Goal: Information Seeking & Learning: Learn about a topic

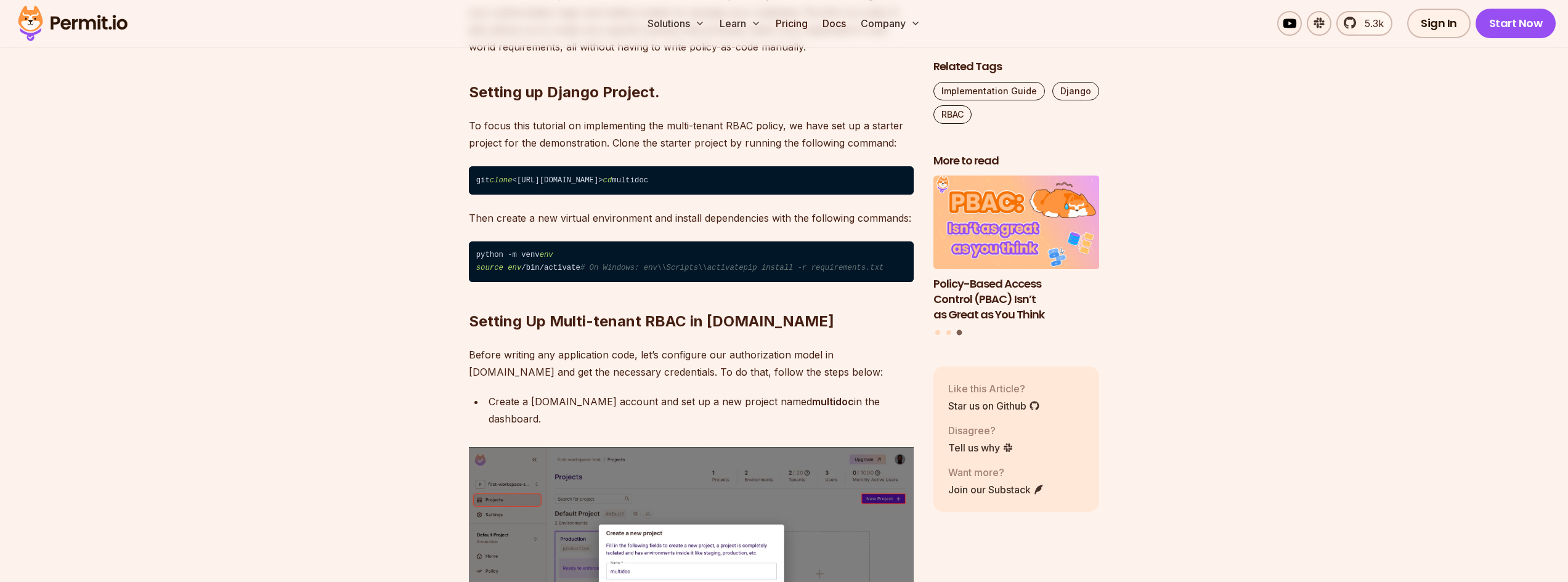
scroll to position [1979, 0]
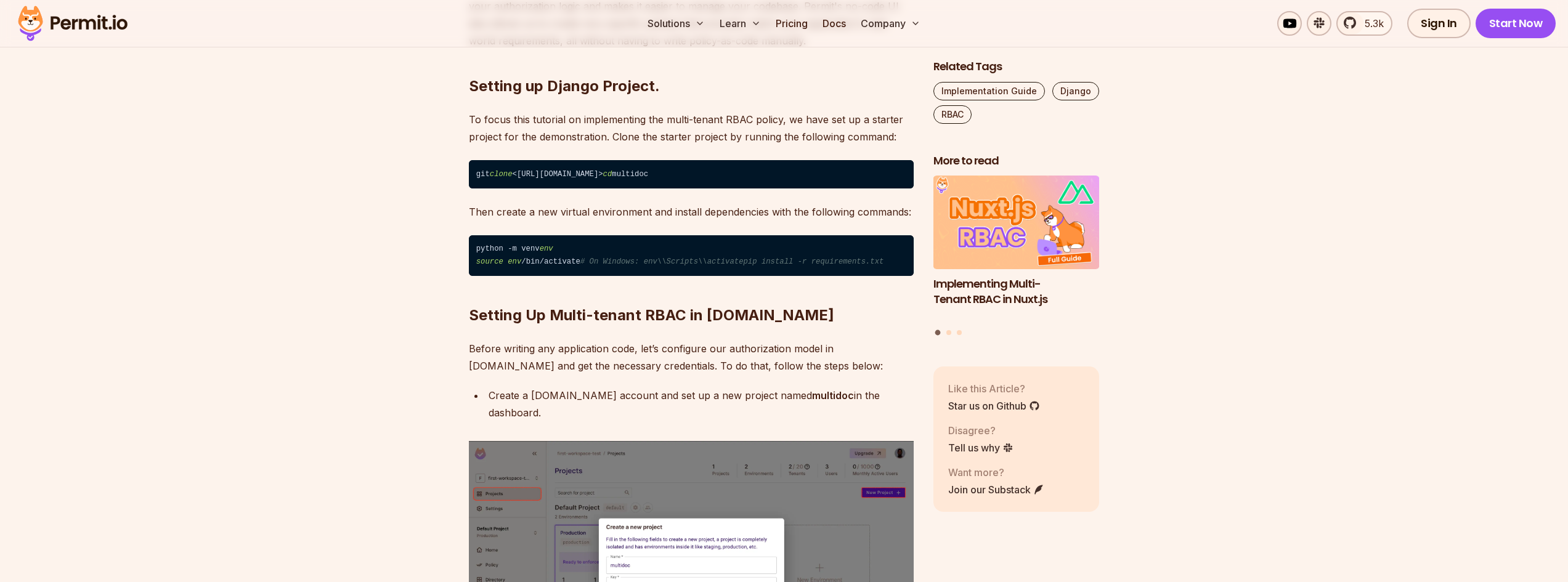
drag, startPoint x: 522, startPoint y: 247, endPoint x: 670, endPoint y: 243, distance: 148.1
click at [670, 188] on code "git clone <https://github.com/icode247/multidoc> cd multidoc" at bounding box center [691, 174] width 445 height 28
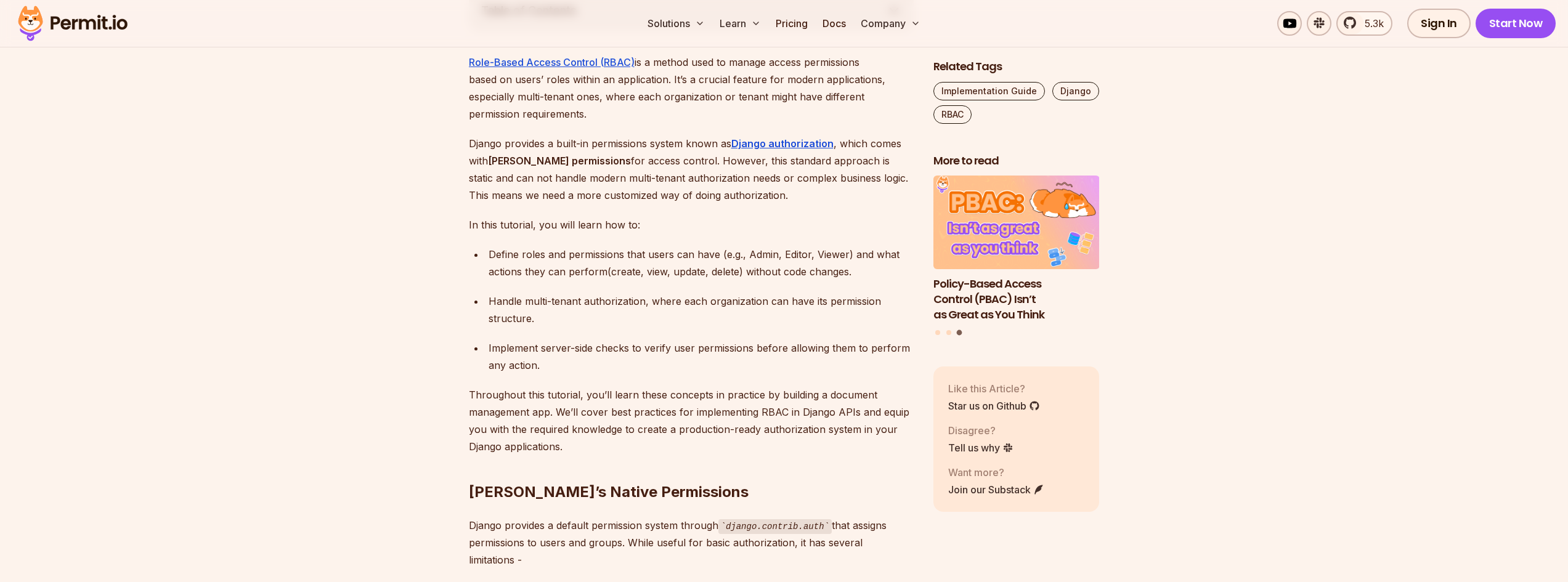
scroll to position [749, 0]
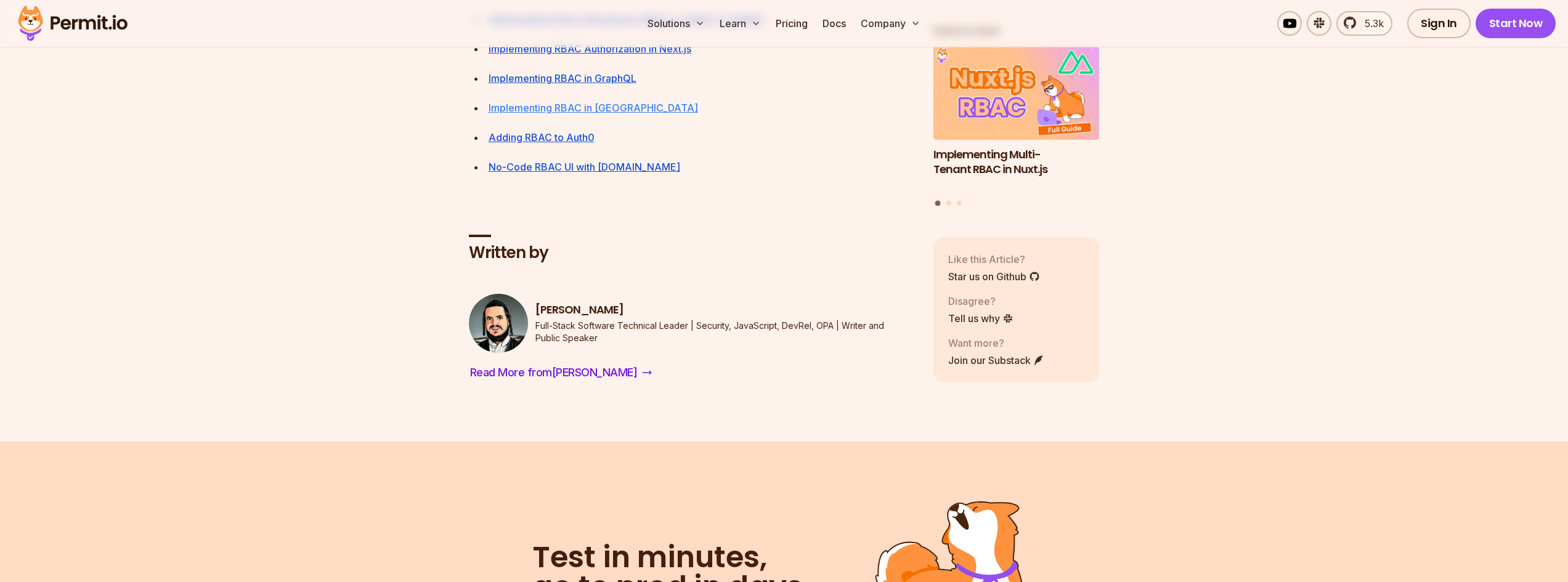
scroll to position [4742, 0]
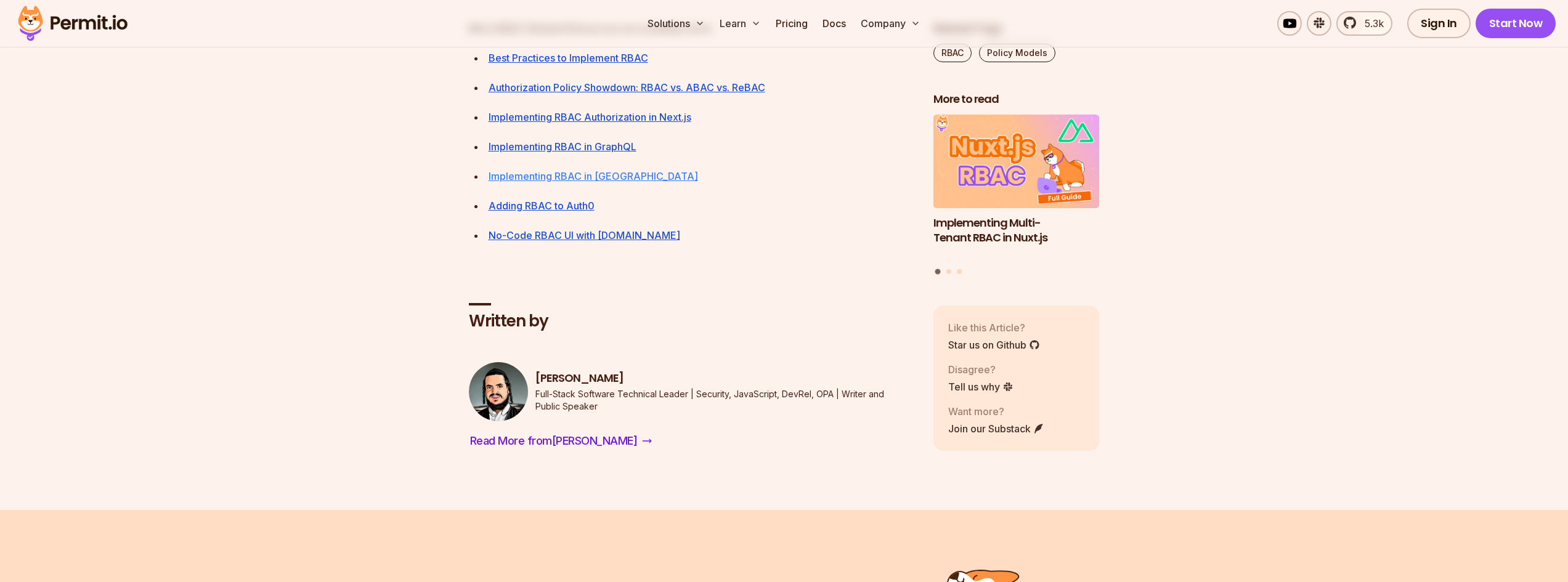
click at [587, 182] on link "Implementing RBAC in Django" at bounding box center [593, 176] width 209 height 12
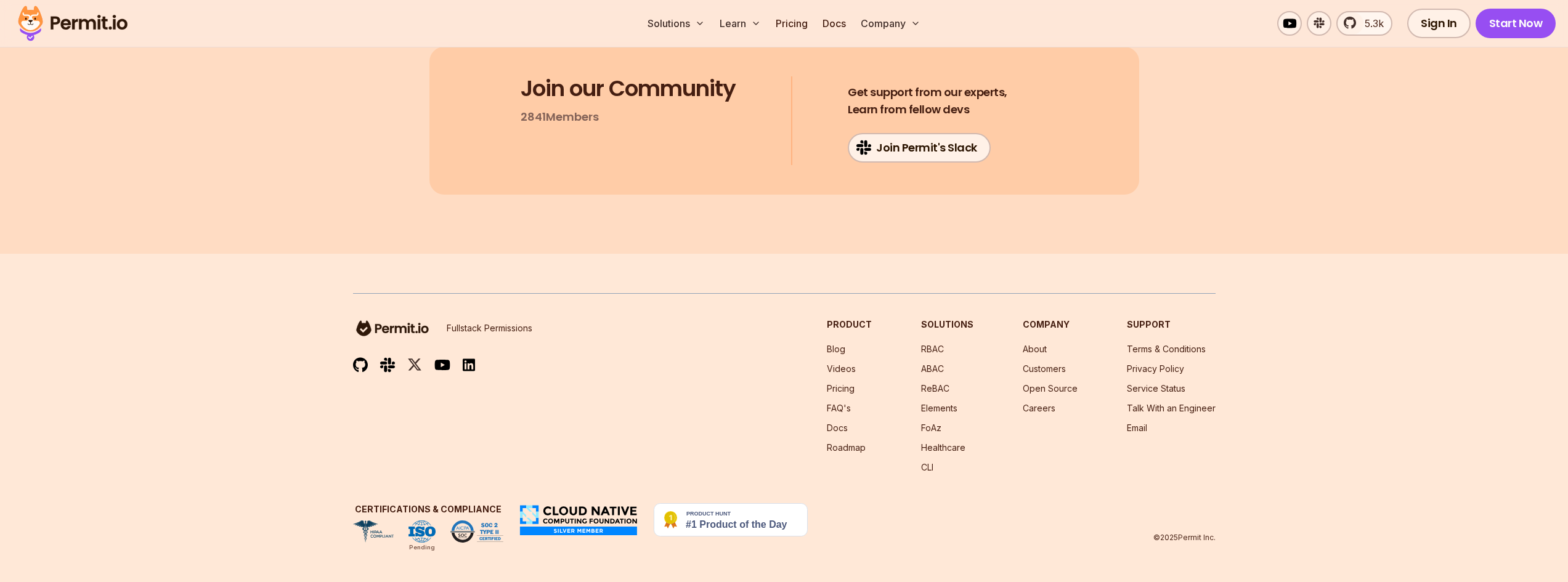
scroll to position [19462, 0]
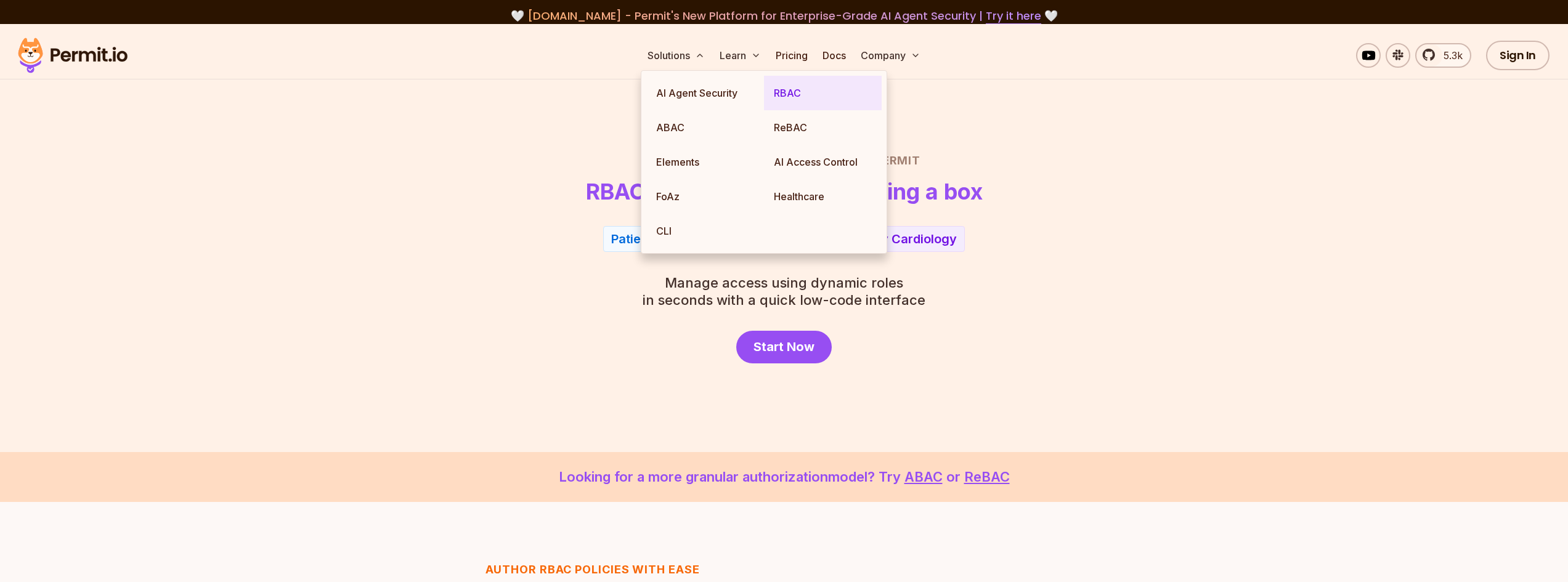
click at [787, 96] on link "RBAC" at bounding box center [822, 93] width 117 height 34
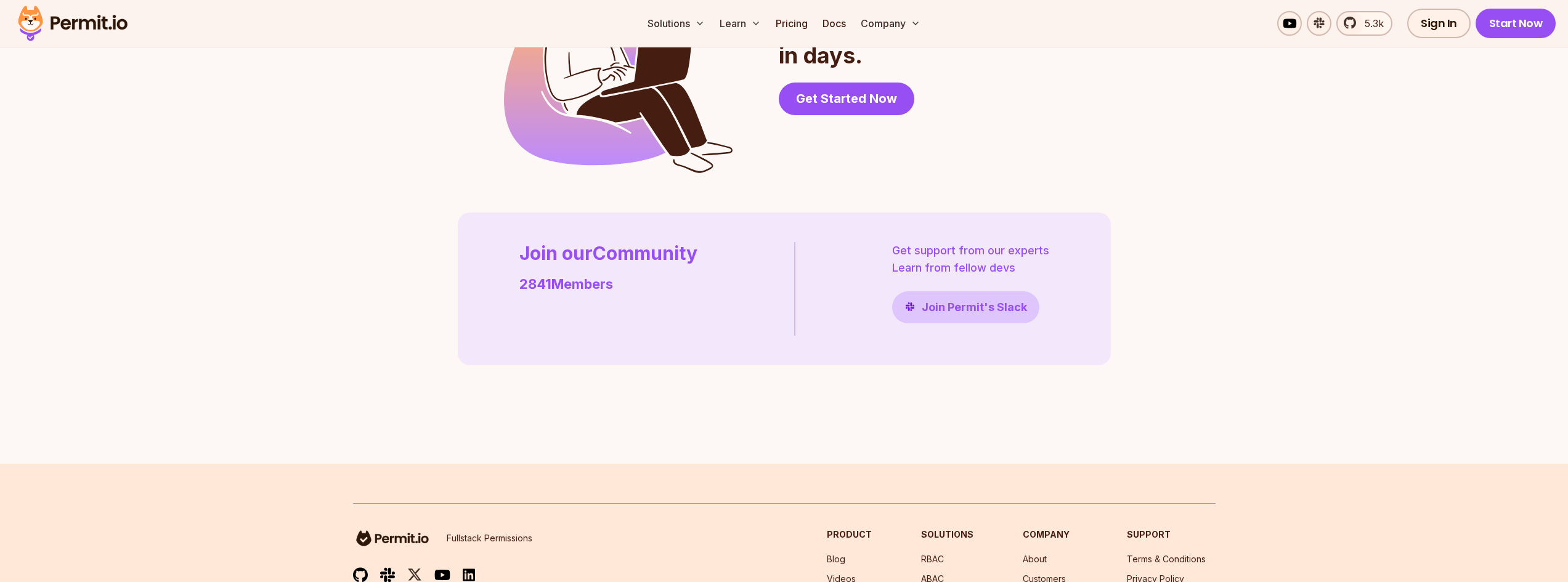
scroll to position [3563, 0]
